Goal: Task Accomplishment & Management: Complete application form

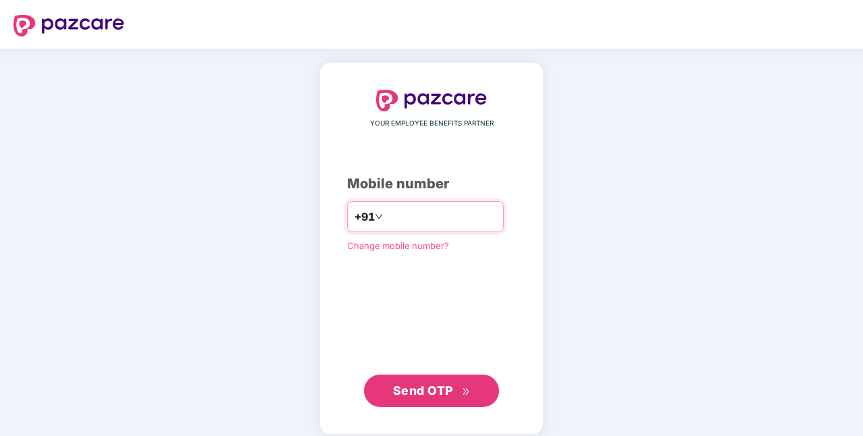
type input "**********"
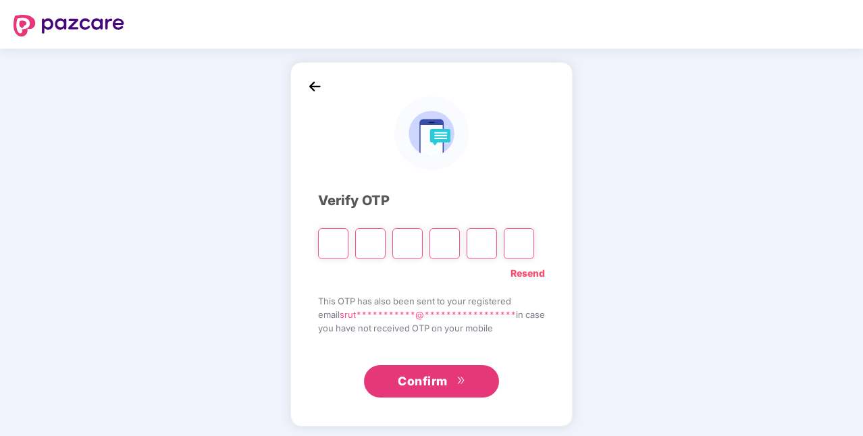
click at [321, 237] on input "Please enter verification code. Digit 1" at bounding box center [333, 243] width 30 height 31
type input "*"
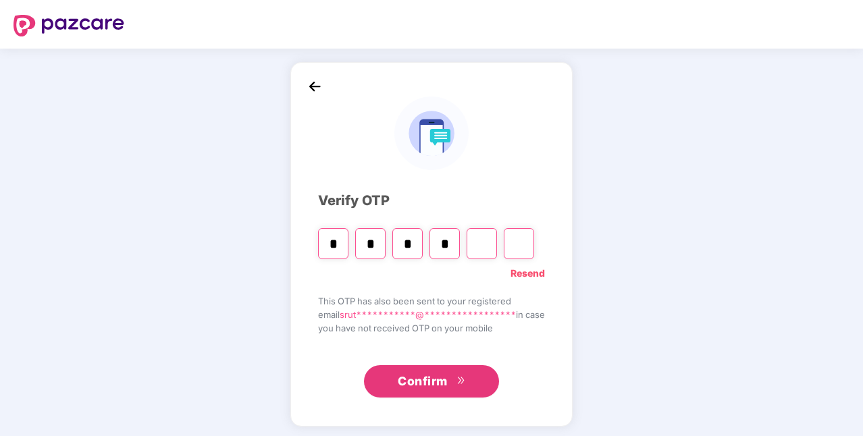
type input "*"
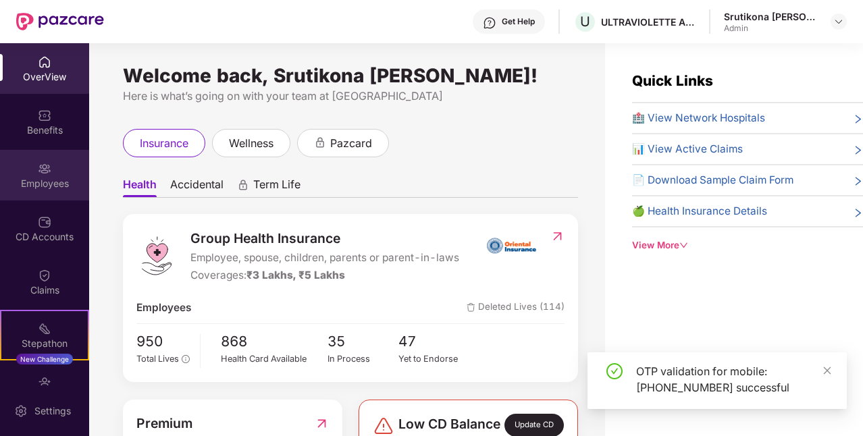
click at [43, 172] on img at bounding box center [45, 169] width 14 height 14
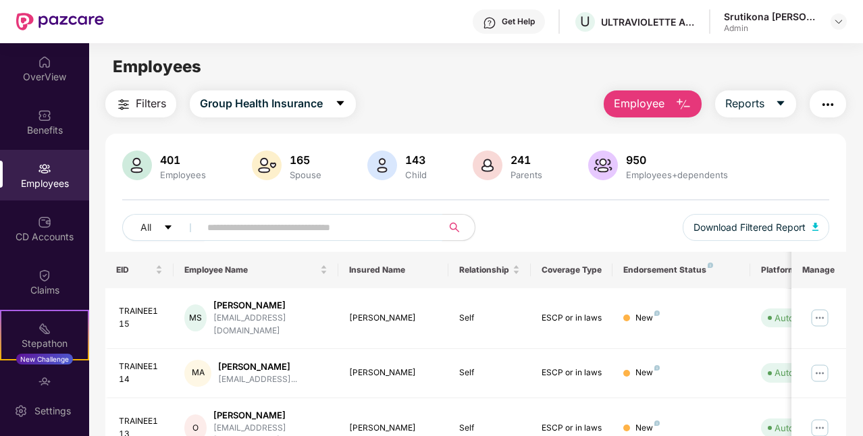
click at [285, 230] on input "text" at bounding box center [315, 227] width 217 height 20
type input "******"
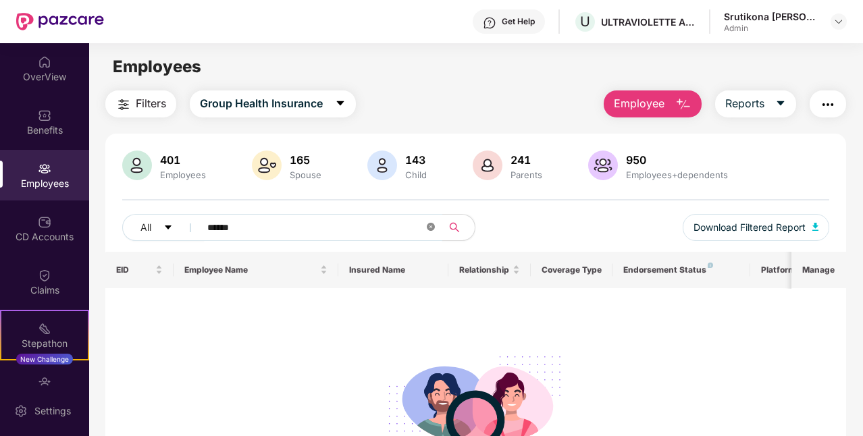
click at [431, 224] on icon "close-circle" at bounding box center [431, 227] width 8 height 8
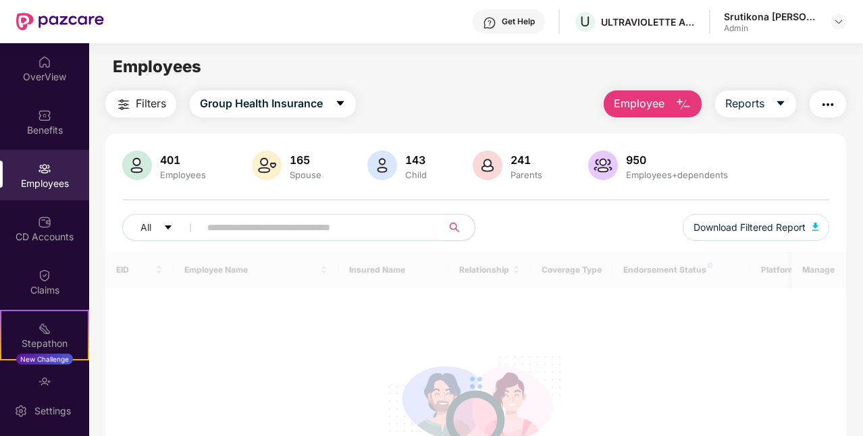
click at [340, 224] on input "text" at bounding box center [315, 227] width 217 height 20
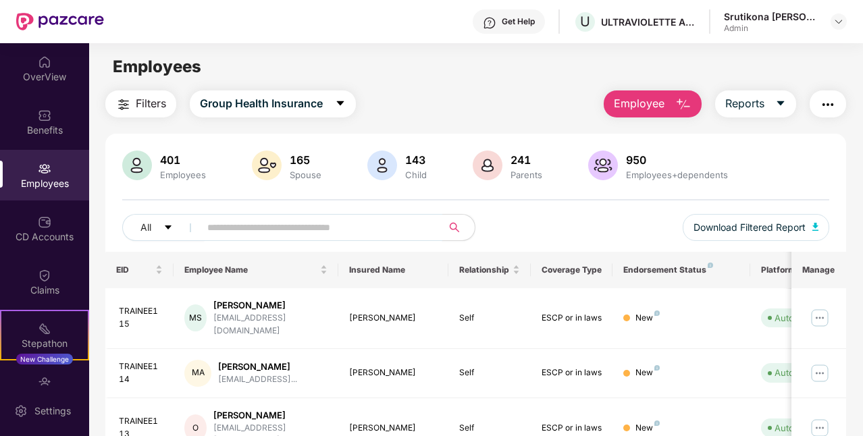
click at [307, 219] on input "text" at bounding box center [315, 227] width 217 height 20
click at [277, 224] on input "text" at bounding box center [315, 227] width 217 height 20
click at [357, 223] on input "text" at bounding box center [315, 227] width 217 height 20
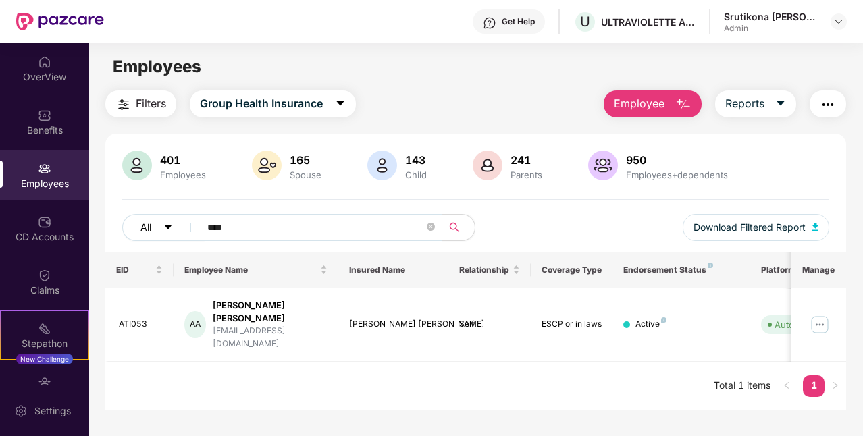
drag, startPoint x: 254, startPoint y: 217, endPoint x: 162, endPoint y: 223, distance: 92.1
click at [162, 223] on div "All ****" at bounding box center [299, 227] width 354 height 27
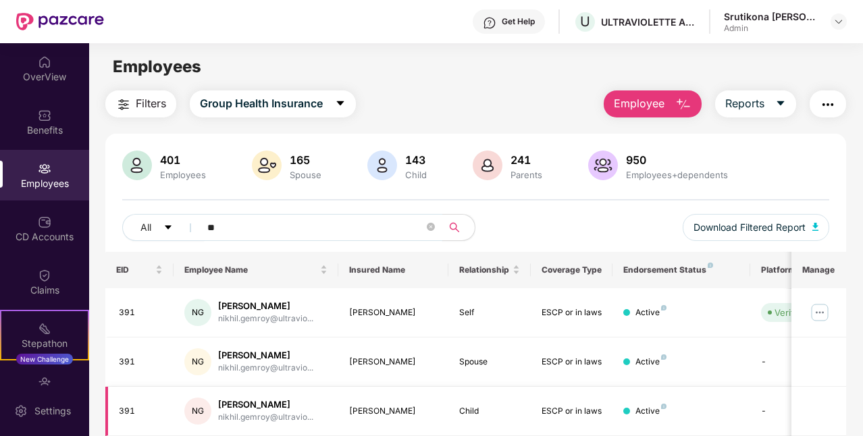
type input "**"
click at [687, 105] on img "button" at bounding box center [683, 105] width 16 height 16
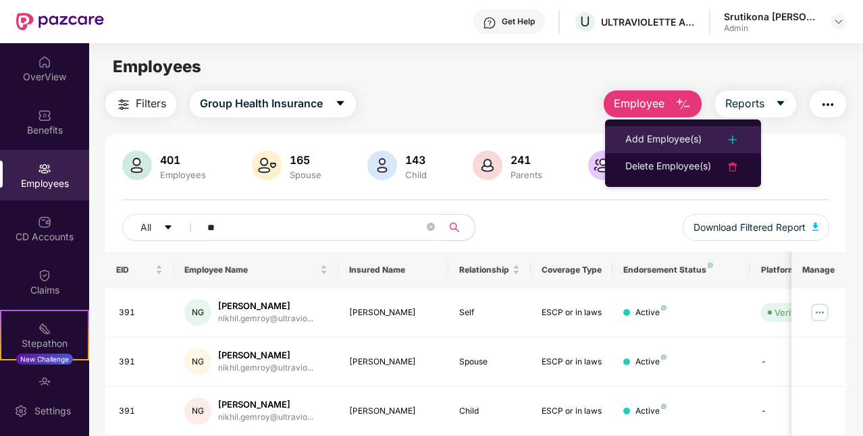
click at [700, 139] on div "Add Employee(s)" at bounding box center [663, 140] width 76 height 16
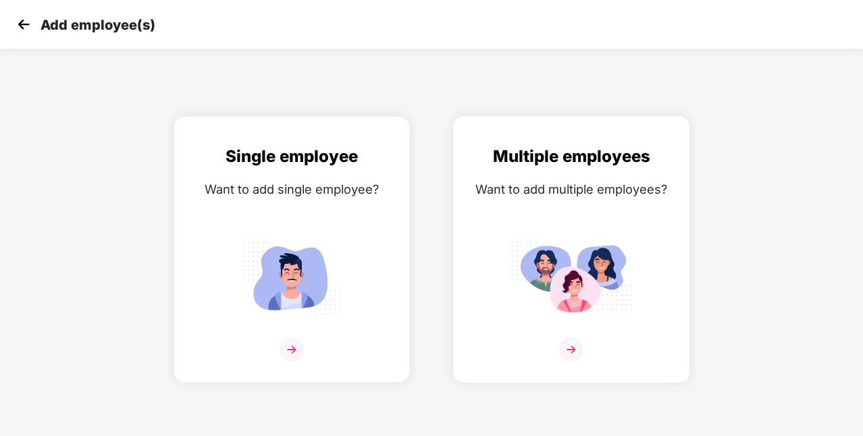
click at [570, 336] on div "Multiple employees Want to add multiple employees?" at bounding box center [571, 261] width 208 height 235
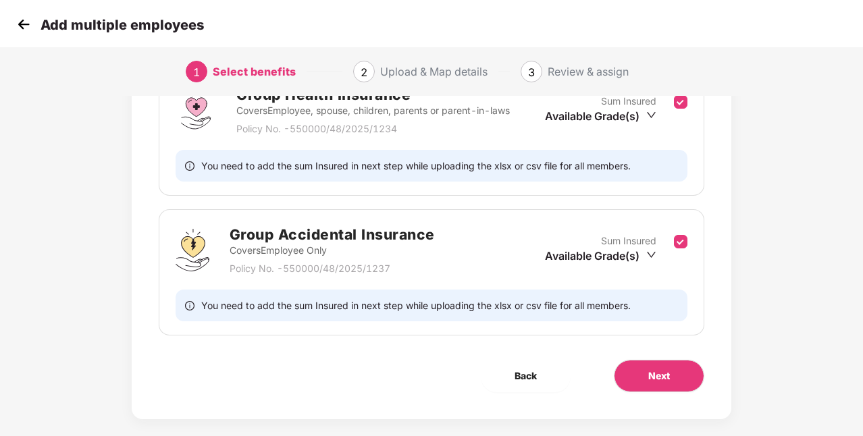
scroll to position [246, 0]
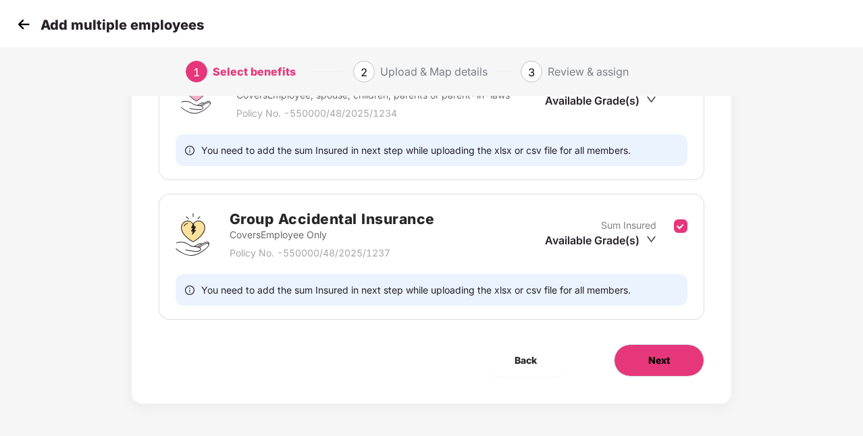
click at [650, 351] on button "Next" at bounding box center [659, 360] width 90 height 32
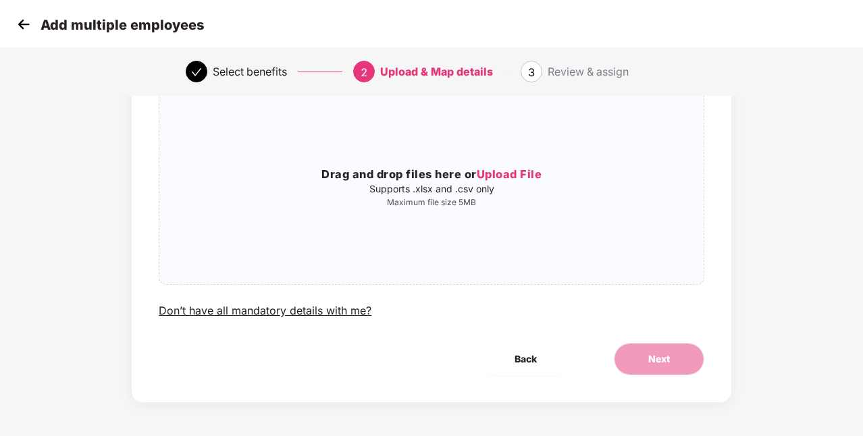
scroll to position [0, 0]
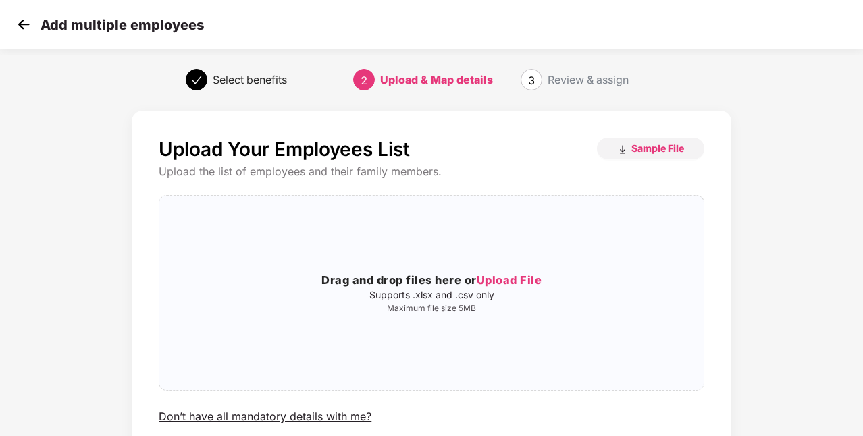
click at [534, 76] on span "3" at bounding box center [531, 81] width 7 height 14
